Goal: Information Seeking & Learning: Learn about a topic

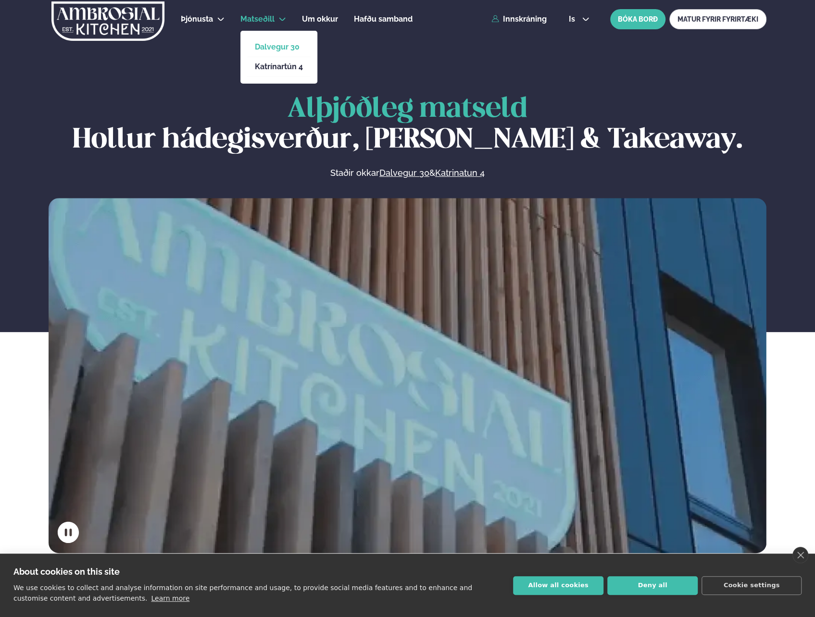
click at [279, 48] on link "Dalvegur 30" at bounding box center [279, 47] width 48 height 8
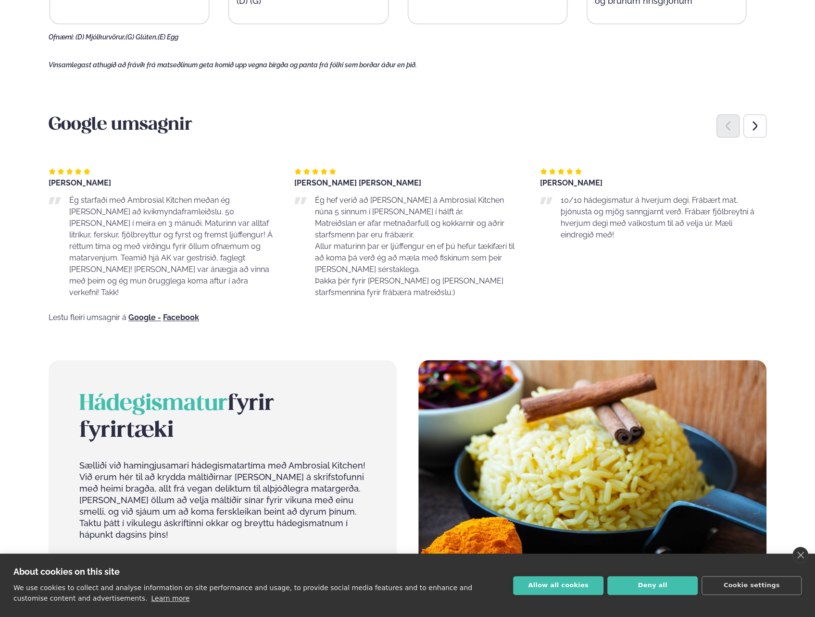
scroll to position [673, 0]
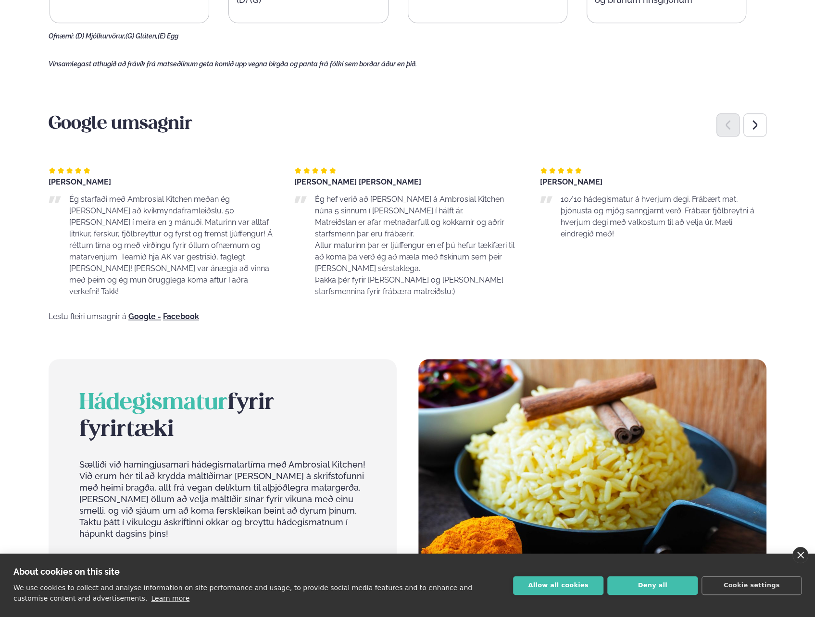
click at [803, 556] on link "close" at bounding box center [800, 555] width 16 height 16
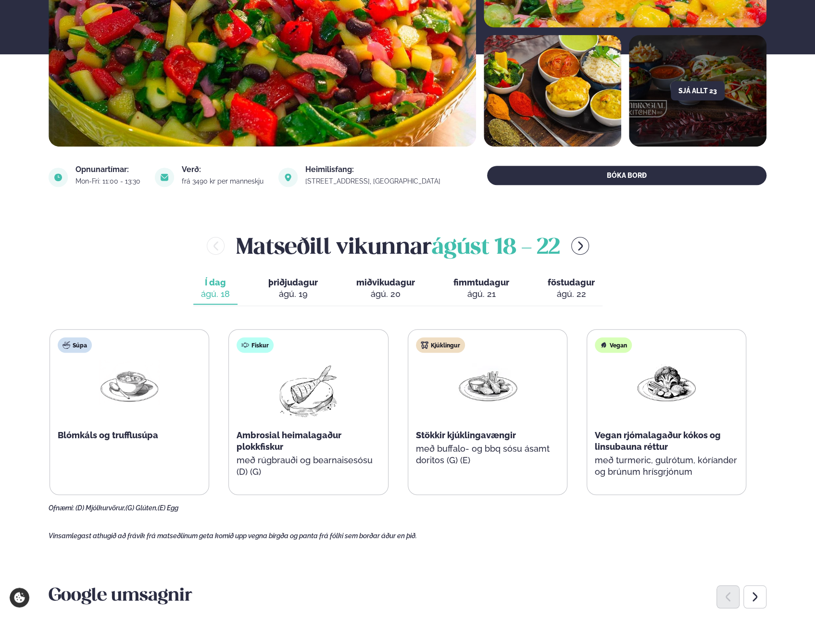
scroll to position [240, 0]
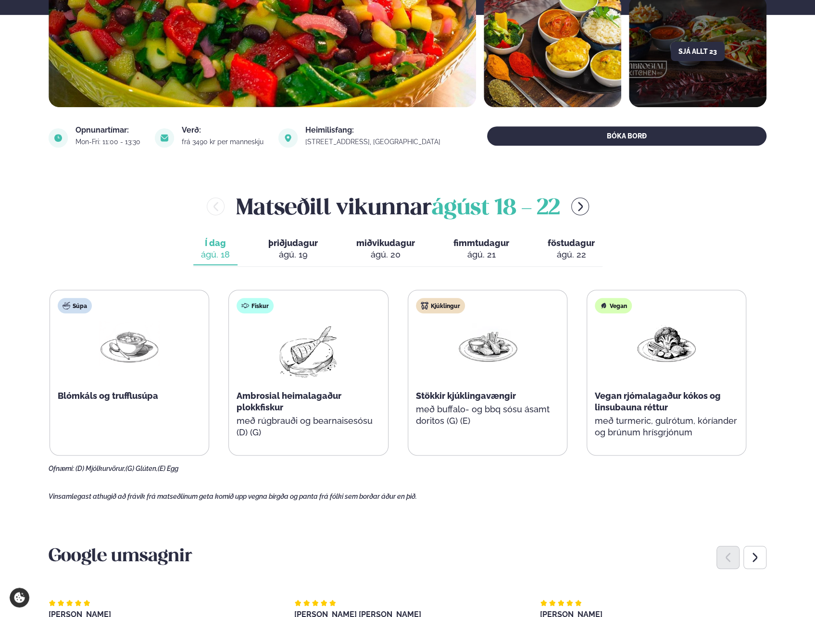
click at [293, 259] on div "ágú. 19" at bounding box center [292, 255] width 49 height 12
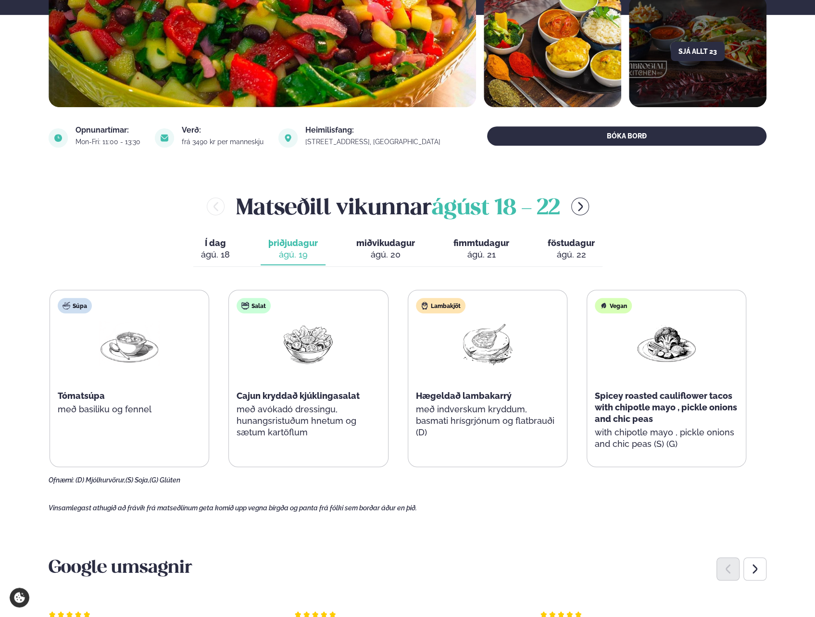
click at [384, 247] on span "miðvikudagur" at bounding box center [385, 243] width 59 height 10
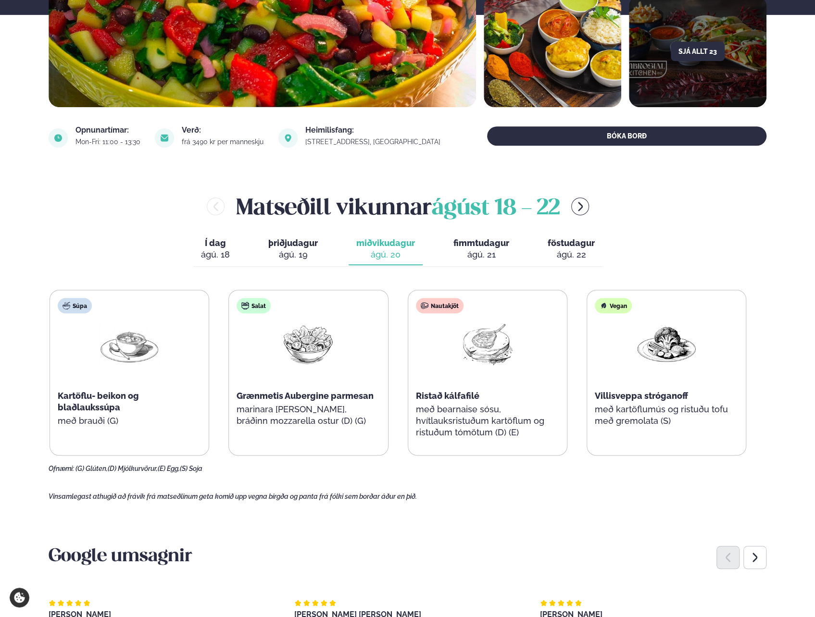
click at [475, 248] on button "fimmtudagur fim. [DATE]" at bounding box center [480, 250] width 71 height 32
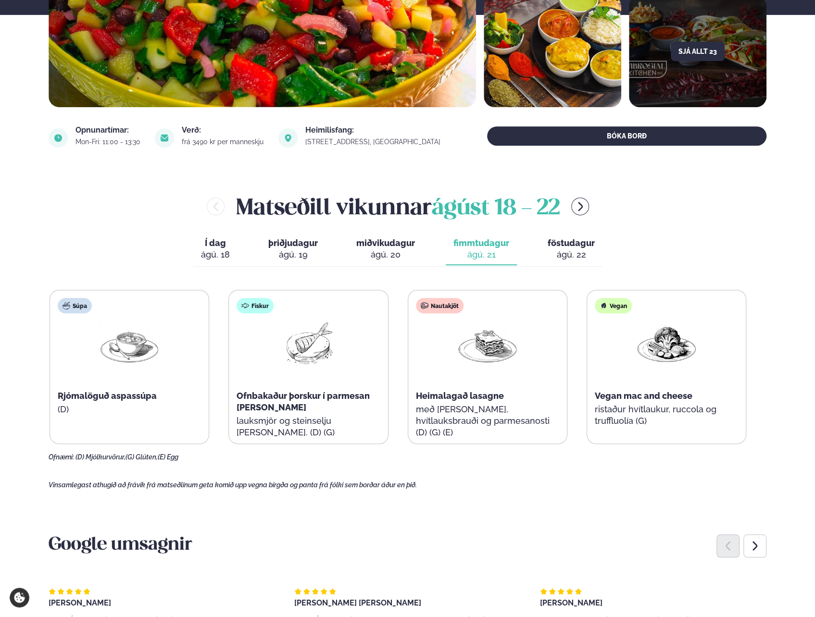
click at [566, 253] on div "ágú. 22" at bounding box center [570, 255] width 47 height 12
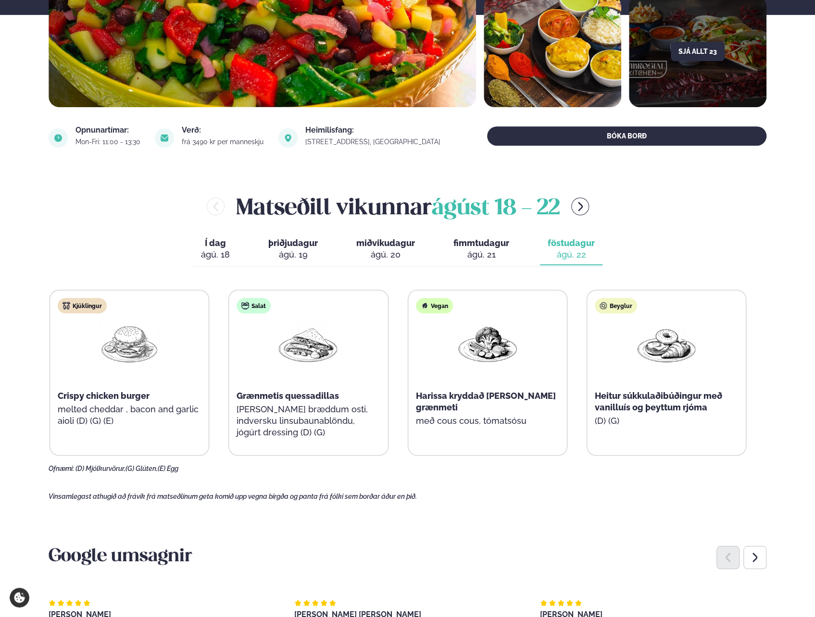
click at [222, 246] on span "Í dag" at bounding box center [215, 243] width 29 height 12
